Goal: Find specific page/section: Find specific page/section

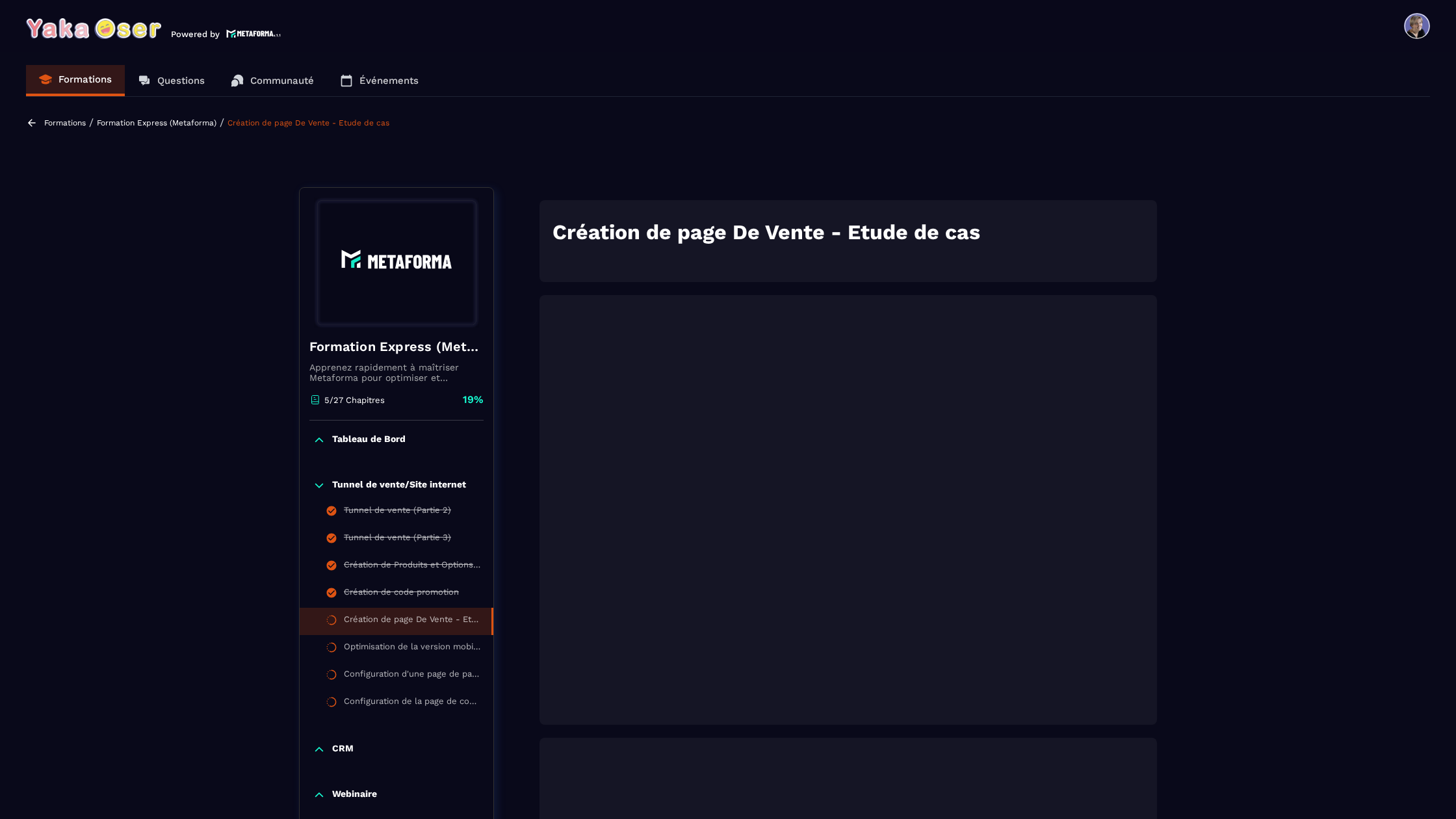
scroll to position [135, 0]
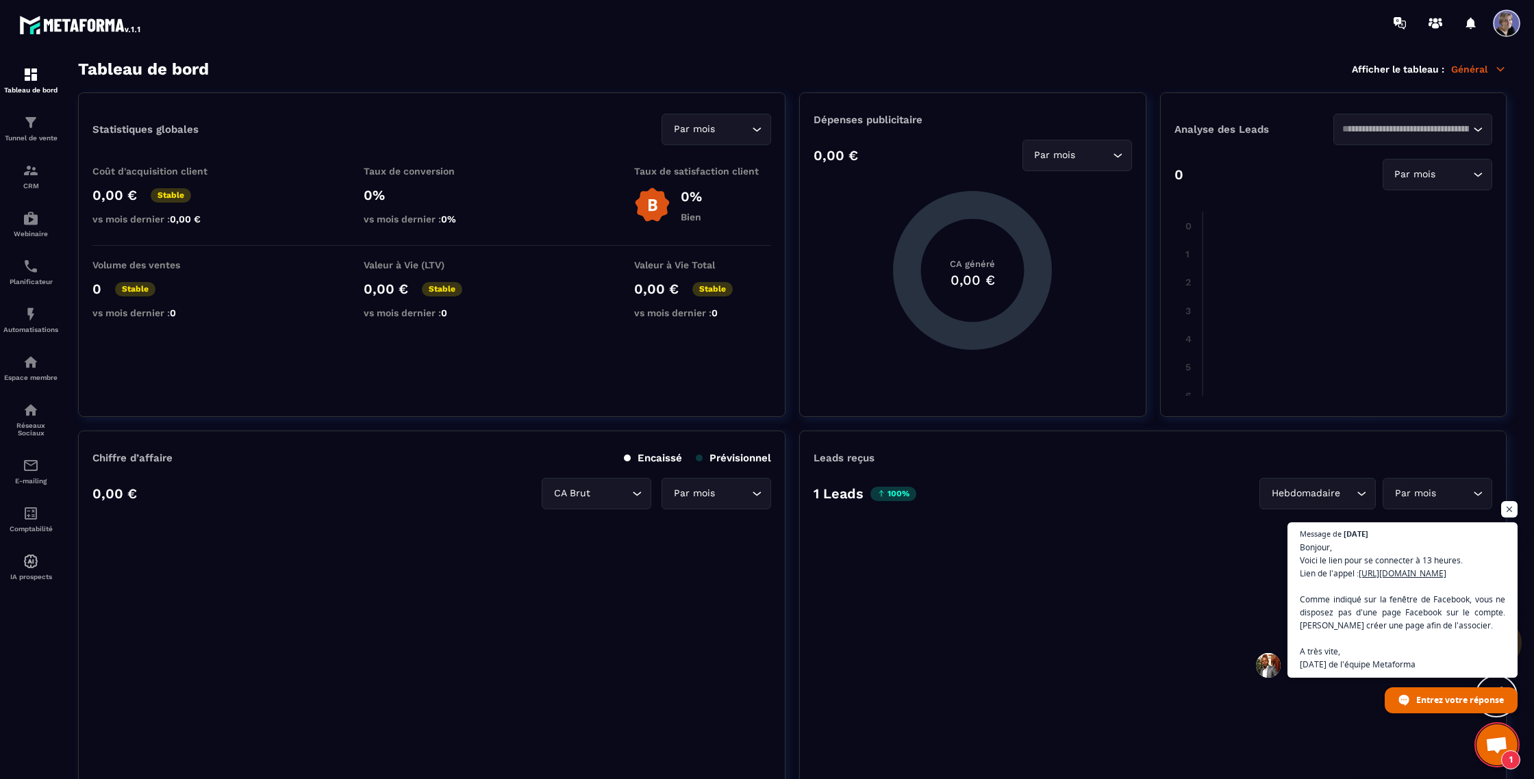
scroll to position [2031, 0]
click at [1490, 746] on span "Ouvrir le chat" at bounding box center [1497, 746] width 23 height 19
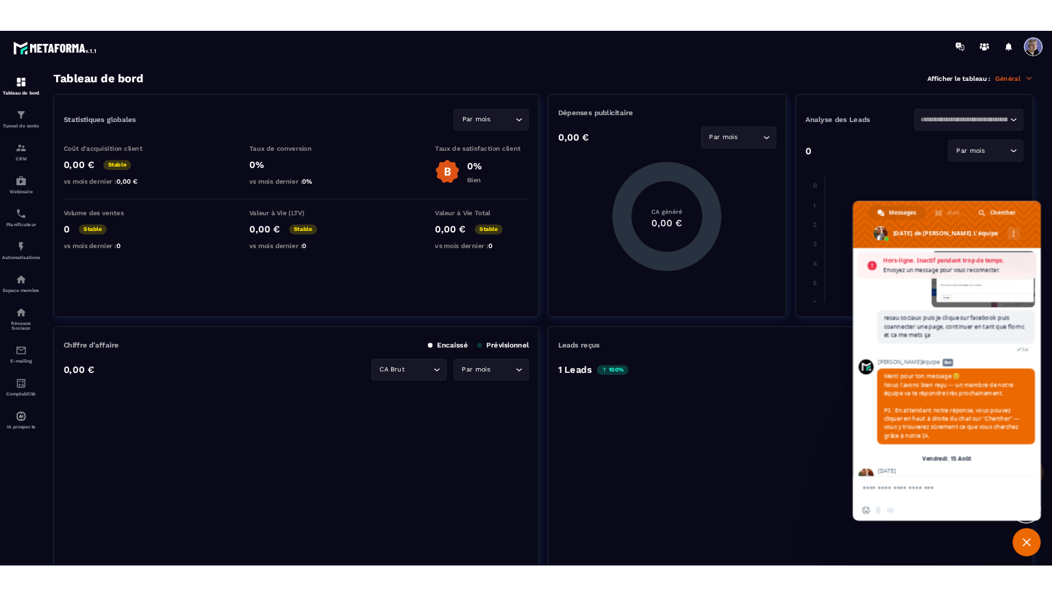
scroll to position [2536, 0]
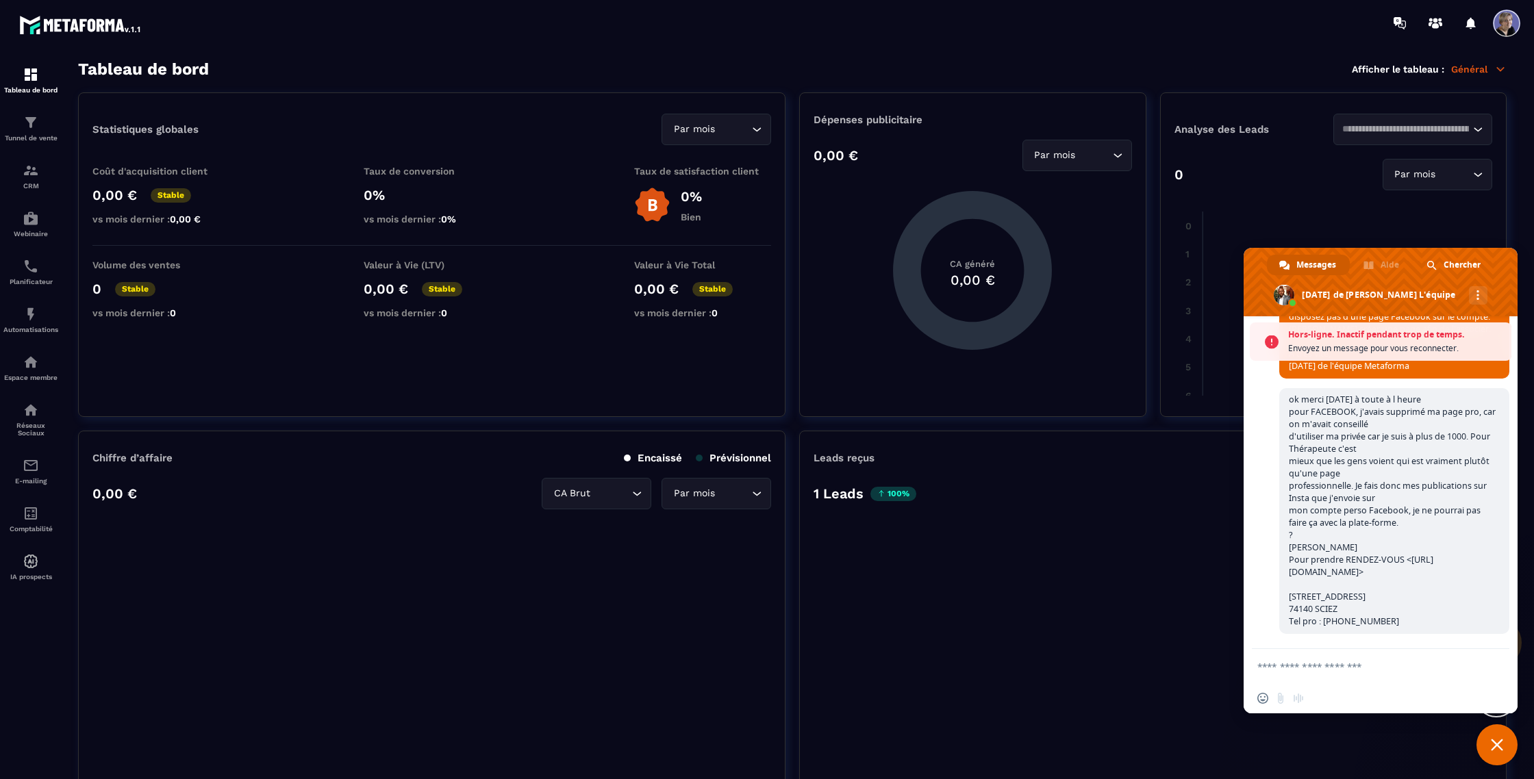
click at [1378, 349] on span "Envoyez un message pour vous reconnecter." at bounding box center [1396, 349] width 216 height 14
